Goal: Information Seeking & Learning: Learn about a topic

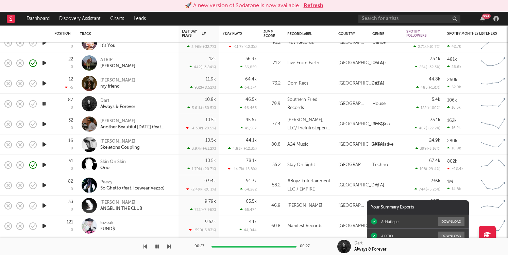
click at [46, 107] on icon "button" at bounding box center [44, 104] width 6 height 9
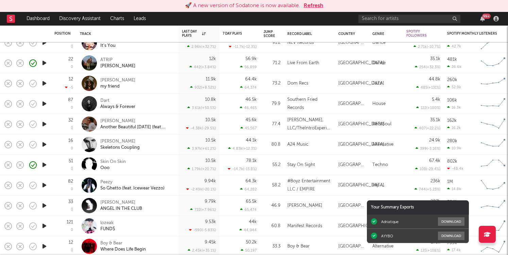
click at [46, 107] on icon "button" at bounding box center [44, 104] width 7 height 9
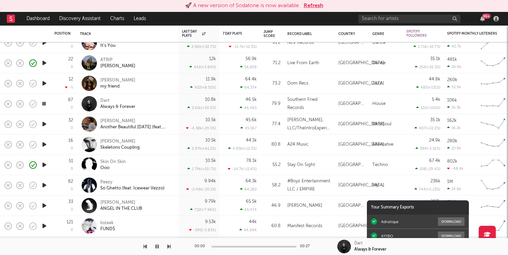
click at [46, 107] on icon "button" at bounding box center [44, 104] width 6 height 9
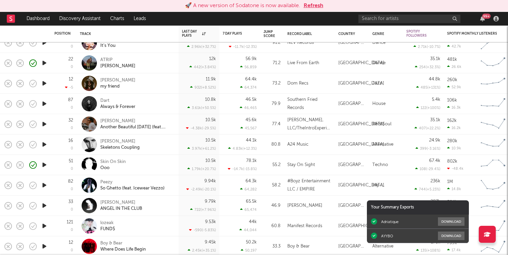
click at [311, 5] on button "Refresh" at bounding box center [314, 6] width 20 height 8
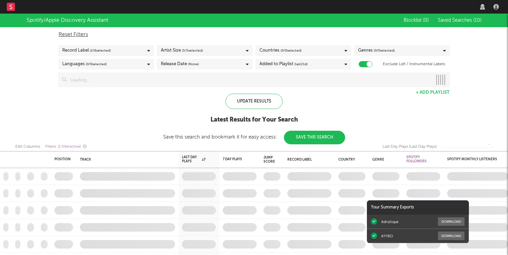
checkbox input "true"
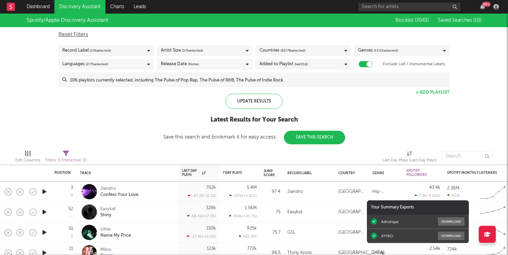
click at [479, 10] on div "99 +" at bounding box center [430, 7] width 143 height 14
click at [483, 7] on icon "button" at bounding box center [482, 6] width 5 height 5
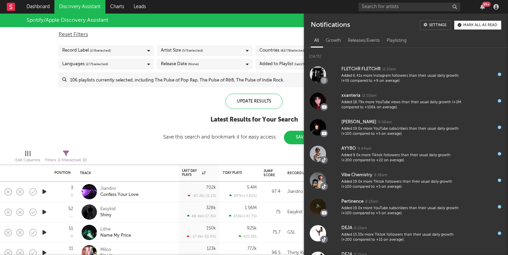
click at [483, 4] on div "99 +" at bounding box center [486, 4] width 9 height 5
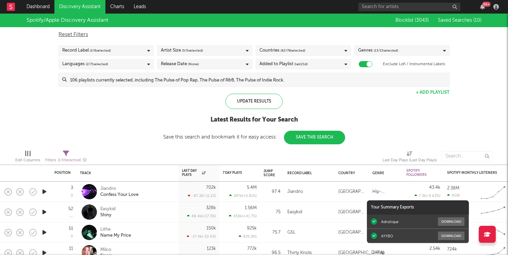
click at [483, 4] on div "99 +" at bounding box center [486, 4] width 9 height 5
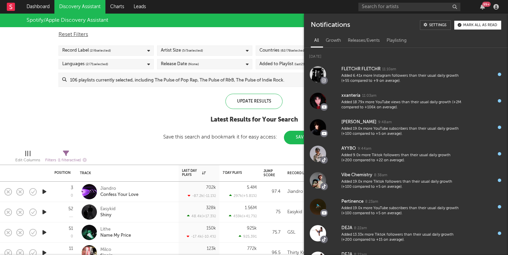
click at [212, 96] on div "Update Results Latest Results for Your Search Save this search and bookmark it …" at bounding box center [254, 119] width 182 height 51
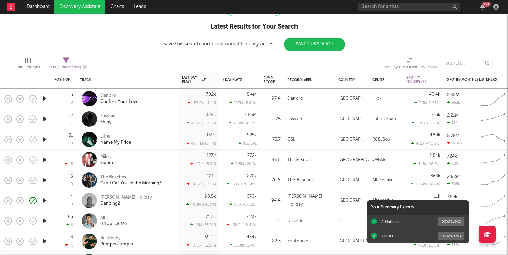
click at [48, 161] on div at bounding box center [44, 160] width 14 height 20
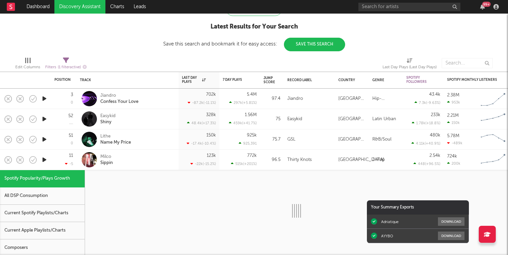
click at [48, 161] on div at bounding box center [44, 160] width 14 height 20
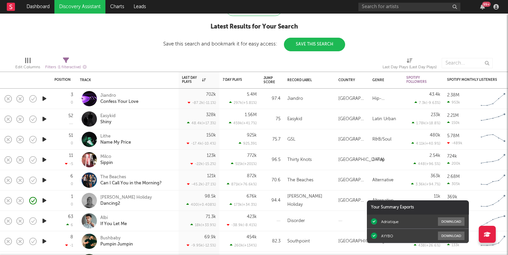
click at [42, 161] on icon "button" at bounding box center [44, 160] width 7 height 9
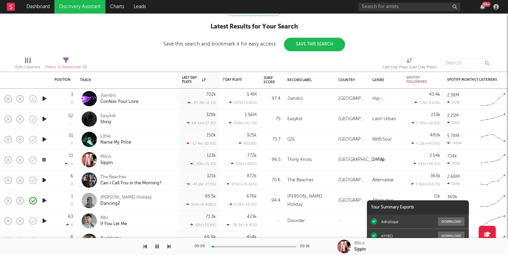
click at [41, 161] on icon "button" at bounding box center [44, 160] width 6 height 9
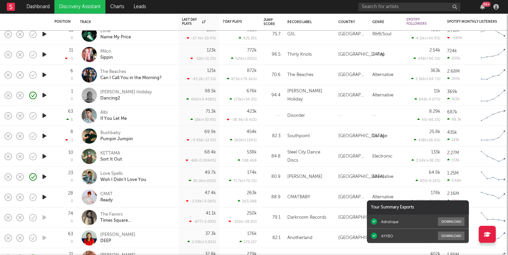
click at [316, 115] on div "Disorder" at bounding box center [309, 116] width 44 height 8
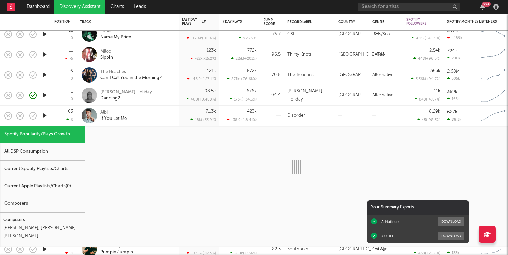
click at [316, 115] on div "Disorder" at bounding box center [309, 116] width 44 height 8
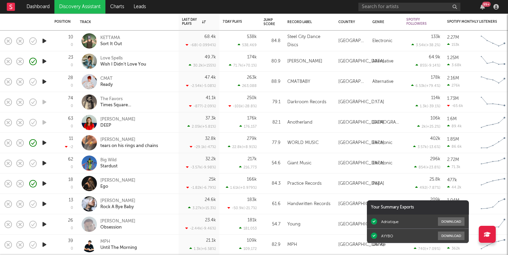
click at [43, 164] on icon "button" at bounding box center [44, 163] width 7 height 9
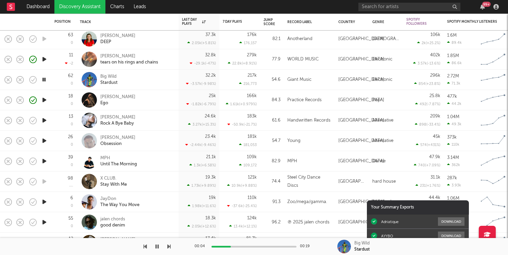
click at [45, 163] on icon "button" at bounding box center [44, 161] width 7 height 9
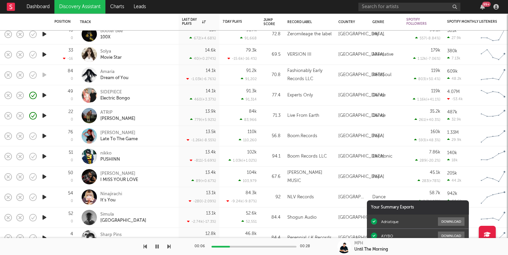
click at [45, 117] on icon "button" at bounding box center [44, 116] width 7 height 9
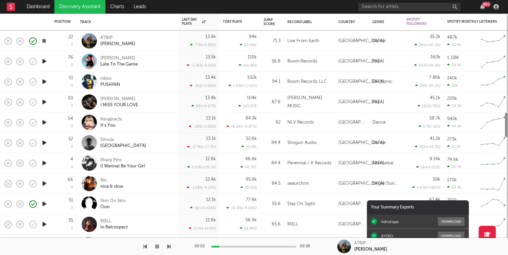
click at [45, 121] on icon "button" at bounding box center [44, 122] width 7 height 9
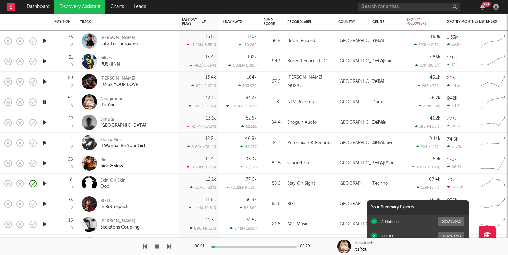
click at [45, 126] on icon "button" at bounding box center [44, 122] width 7 height 9
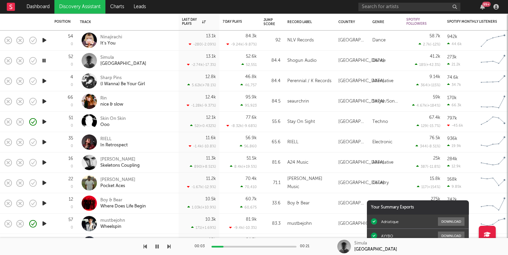
click at [46, 124] on icon "button" at bounding box center [44, 122] width 7 height 9
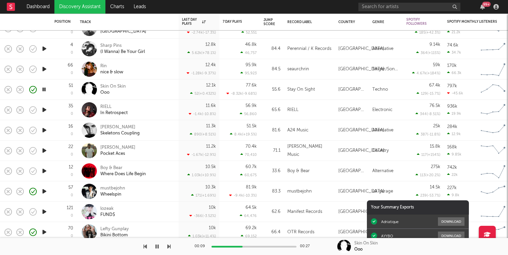
click at [49, 111] on div at bounding box center [44, 110] width 14 height 20
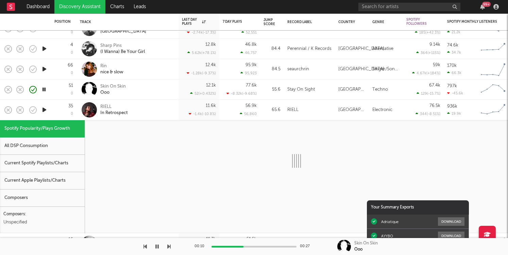
click at [50, 109] on div at bounding box center [44, 110] width 14 height 20
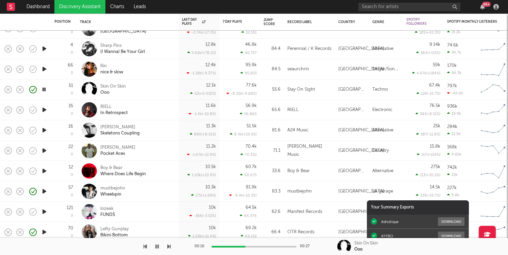
click at [41, 109] on icon "button" at bounding box center [44, 110] width 7 height 9
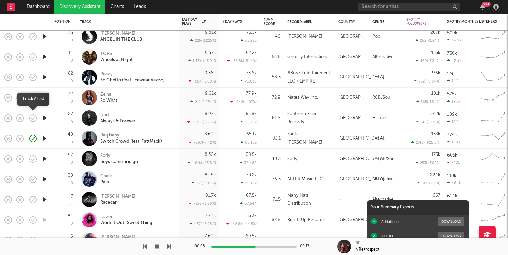
click at [34, 116] on icon "button" at bounding box center [33, 119] width 10 height 10
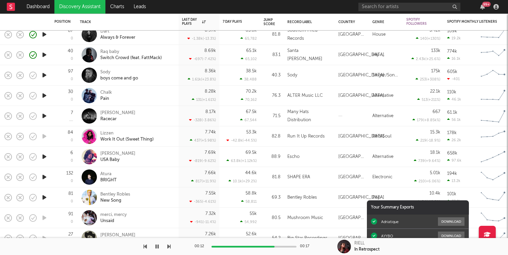
click at [43, 178] on icon "button" at bounding box center [44, 177] width 7 height 9
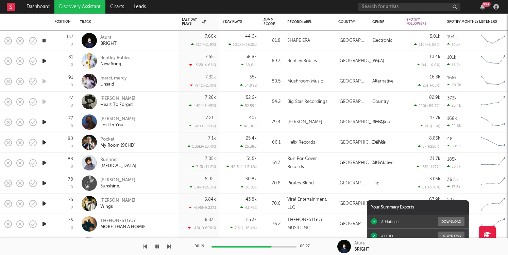
click at [44, 143] on icon "button" at bounding box center [44, 142] width 7 height 9
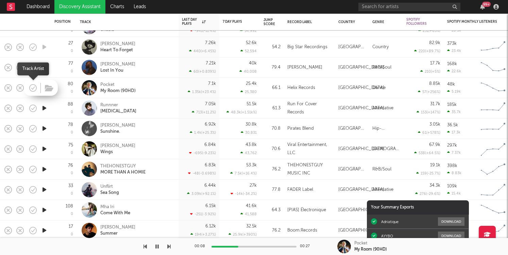
click at [33, 86] on icon "button" at bounding box center [33, 88] width 10 height 10
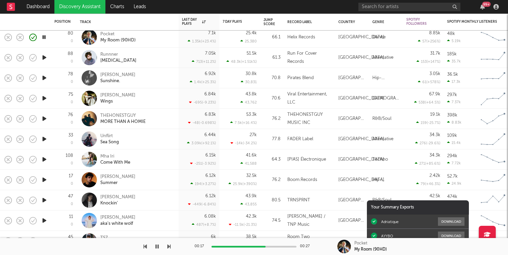
click at [45, 57] on icon "button" at bounding box center [44, 57] width 7 height 9
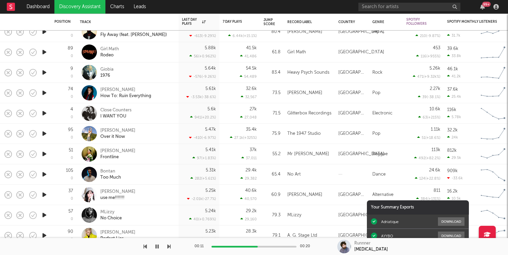
click at [43, 113] on icon "button" at bounding box center [44, 113] width 7 height 9
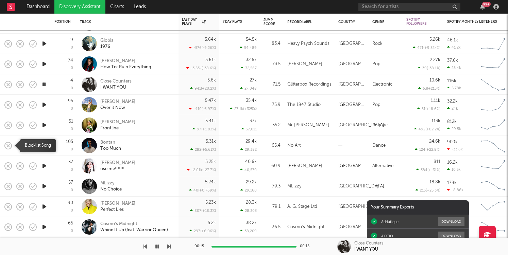
click at [5, 145] on icon "button" at bounding box center [8, 146] width 10 height 10
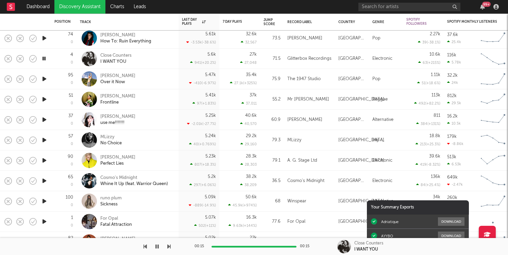
click at [44, 161] on icon "button" at bounding box center [44, 160] width 7 height 9
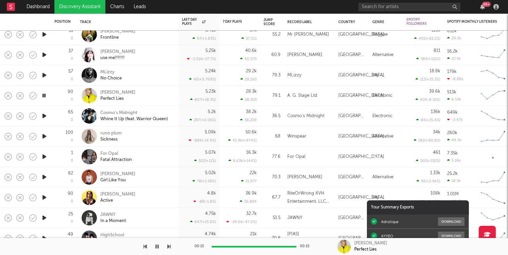
click at [43, 117] on icon "button" at bounding box center [44, 116] width 7 height 9
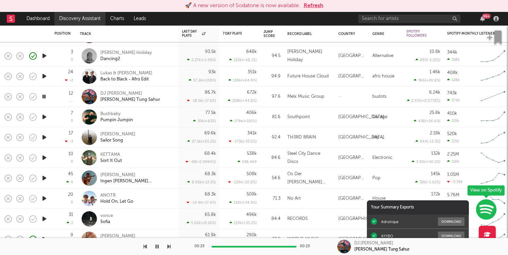
click at [74, 19] on link "Discovery Assistant" at bounding box center [79, 19] width 51 height 14
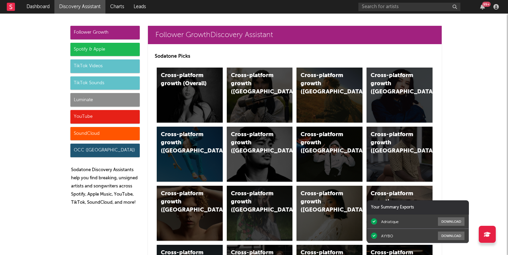
click at [103, 36] on div "Follower Growth" at bounding box center [104, 33] width 69 height 14
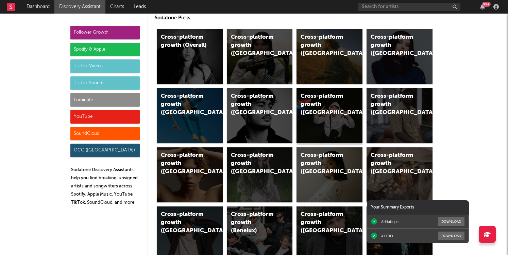
scroll to position [40, 0]
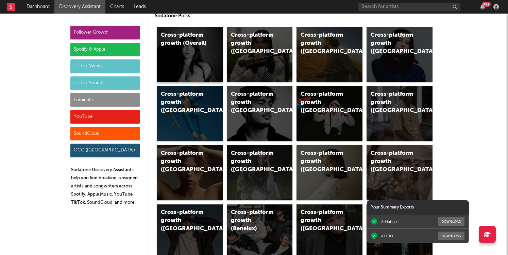
click at [210, 55] on div "Cross-platform growth (Overall)" at bounding box center [190, 54] width 66 height 55
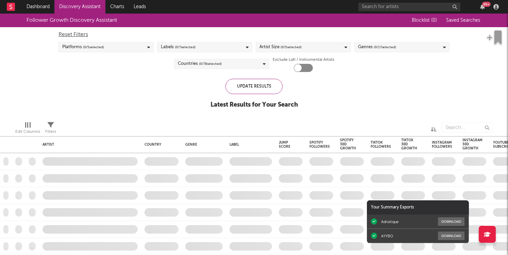
checkbox input "true"
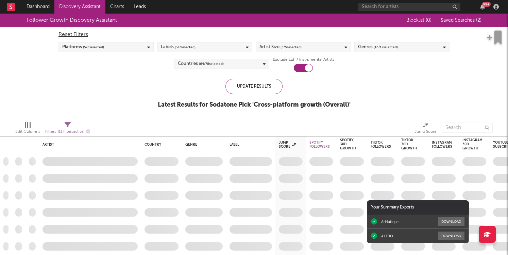
click at [404, 46] on div "Genres ( 16 / 17 selected)" at bounding box center [401, 47] width 95 height 10
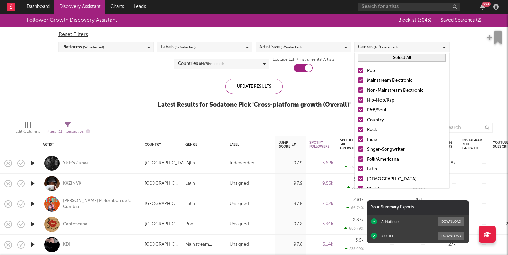
click at [295, 44] on span "( 5 / 5 selected)" at bounding box center [291, 47] width 21 height 8
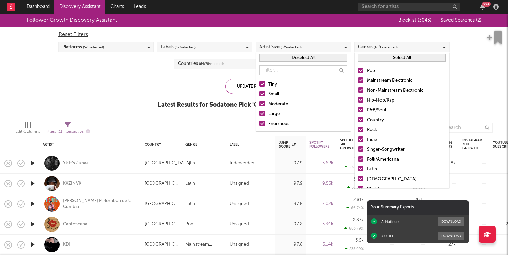
click at [208, 52] on div "Labels ( 3 / 7 selected)" at bounding box center [204, 47] width 95 height 10
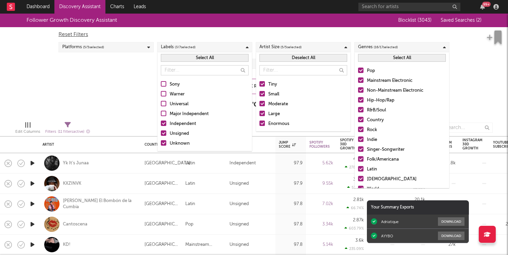
click at [121, 45] on div "Platforms ( 5 / 5 selected)" at bounding box center [106, 47] width 95 height 10
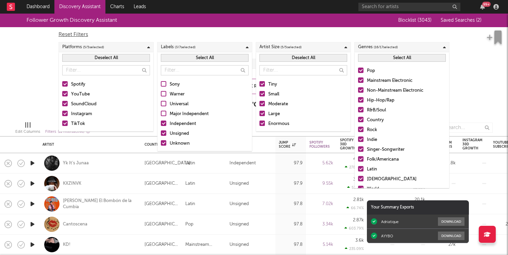
click at [500, 67] on div "Follower Growth Discovery Assistant Blocklist ( 3043 ) Saved Searches ( 2 ) Res…" at bounding box center [254, 65] width 508 height 102
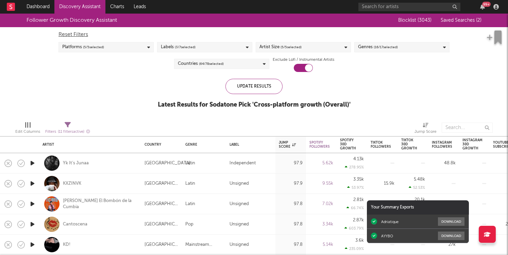
click at [459, 19] on span "Saved Searches ( 2 )" at bounding box center [461, 20] width 41 height 5
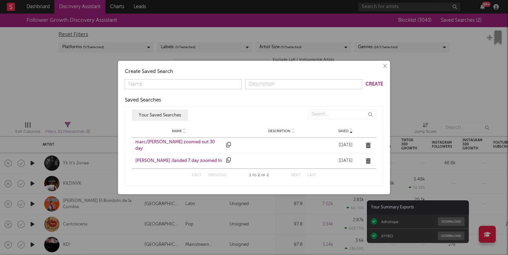
click at [168, 159] on div "marc /landed 7 day zoomed In" at bounding box center [178, 161] width 87 height 7
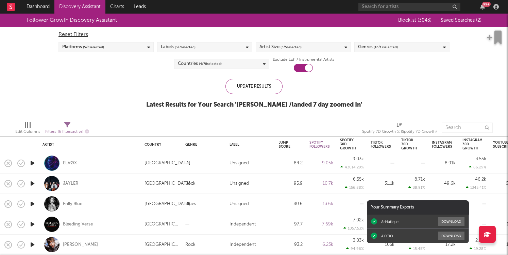
click at [66, 131] on span "( 6 filters active)" at bounding box center [71, 132] width 26 height 4
select select "or"
select select "between"
click at [394, 94] on div "Follower Growth Discovery Assistant Blocklist ( 3043 ) Saved Searches ( 2 ) Res…" at bounding box center [254, 65] width 508 height 102
click at [245, 110] on div "Update Results Latest Results for Your Search ' marc /landed 7 day zoomed In '" at bounding box center [254, 97] width 216 height 37
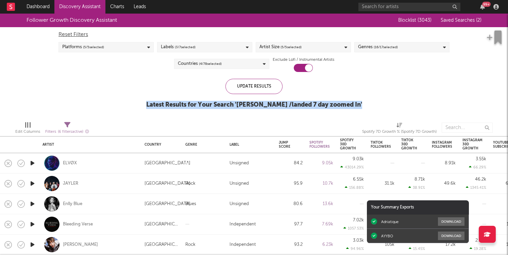
drag, startPoint x: 351, startPoint y: 104, endPoint x: 153, endPoint y: 105, distance: 198.0
click at [153, 105] on div "Follower Growth Discovery Assistant Blocklist ( 3043 ) Saved Searches ( 2 ) Res…" at bounding box center [254, 65] width 508 height 102
drag, startPoint x: 153, startPoint y: 105, endPoint x: 346, endPoint y: 109, distance: 192.2
click at [346, 109] on div "Follower Growth Discovery Assistant Blocklist ( 3043 ) Saved Searches ( 2 ) Res…" at bounding box center [254, 65] width 508 height 102
